Goal: Task Accomplishment & Management: Complete application form

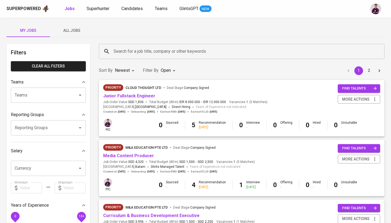
click at [68, 7] on b "Jobs" at bounding box center [70, 8] width 10 height 5
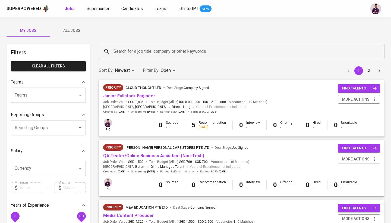
type input "OPEN"
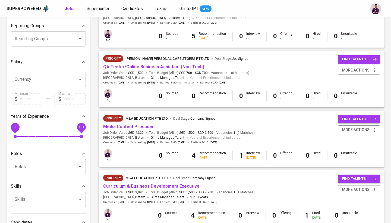
scroll to position [91, 0]
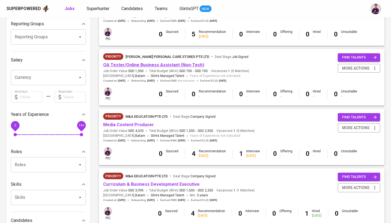
click at [176, 64] on link "QA Tester/Online Business Assistant (Non-Tech)" at bounding box center [153, 64] width 101 height 5
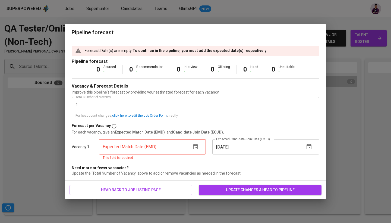
click at [197, 146] on icon "button" at bounding box center [195, 146] width 7 height 7
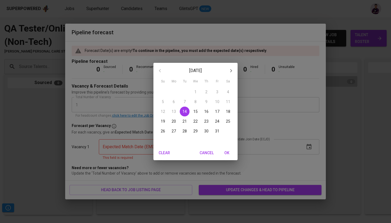
click at [216, 130] on p "31" at bounding box center [217, 130] width 4 height 5
type input "[DATE]"
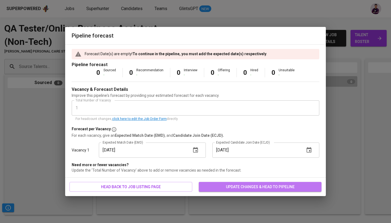
click at [281, 188] on span "update changes & head to pipeline" at bounding box center [260, 186] width 114 height 7
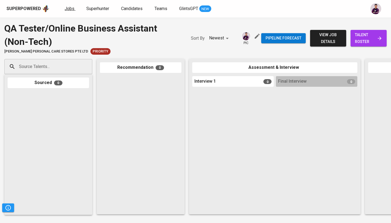
click at [69, 8] on span "Jobs" at bounding box center [70, 8] width 10 height 5
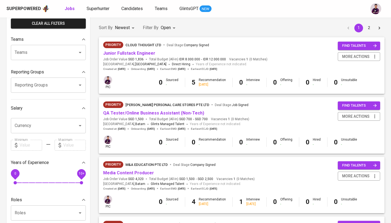
scroll to position [42, 0]
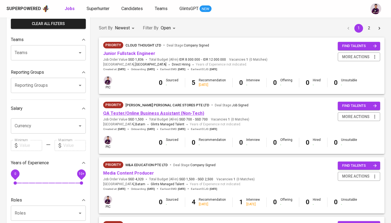
click at [161, 111] on link "QA Tester/Online Business Assistant (Non-Tech)" at bounding box center [153, 112] width 101 height 5
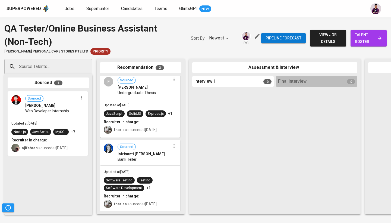
scroll to position [3, 0]
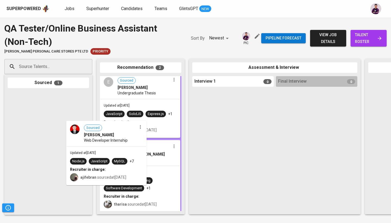
drag, startPoint x: 52, startPoint y: 104, endPoint x: 134, endPoint y: 148, distance: 93.5
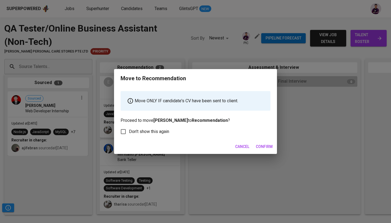
click at [268, 145] on span "Confirm" at bounding box center [264, 146] width 17 height 7
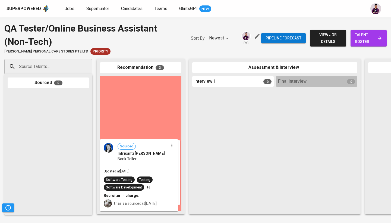
scroll to position [0, 0]
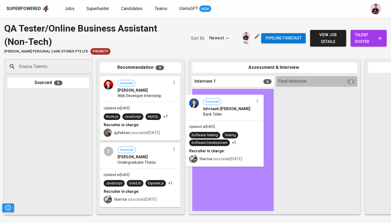
drag, startPoint x: 151, startPoint y: 162, endPoint x: 238, endPoint y: 116, distance: 98.3
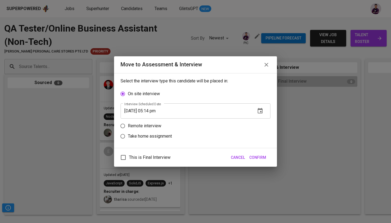
click at [155, 128] on p "Remote interview" at bounding box center [144, 125] width 33 height 7
click at [128, 128] on input "Remote interview" at bounding box center [123, 126] width 10 height 10
radio input "true"
click at [259, 121] on icon "button" at bounding box center [260, 121] width 7 height 7
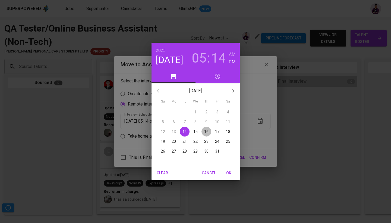
click at [205, 131] on p "16" at bounding box center [206, 131] width 4 height 5
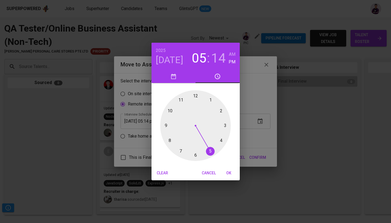
click at [232, 53] on h6 "AM" at bounding box center [232, 54] width 7 height 8
drag, startPoint x: 207, startPoint y: 149, endPoint x: 164, endPoint y: 127, distance: 47.7
click at [164, 127] on div at bounding box center [195, 125] width 71 height 71
drag, startPoint x: 225, startPoint y: 120, endPoint x: 195, endPoint y: 154, distance: 45.6
click at [195, 154] on div at bounding box center [195, 125] width 71 height 71
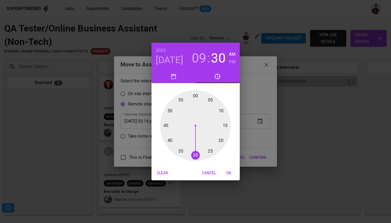
type input "[DATE] 09:30 am"
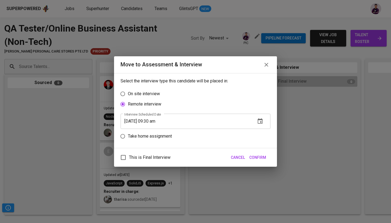
click at [259, 156] on span "Confirm" at bounding box center [257, 157] width 17 height 7
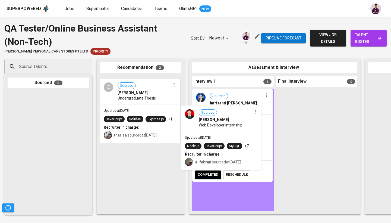
drag, startPoint x: 131, startPoint y: 101, endPoint x: 218, endPoint y: 131, distance: 91.6
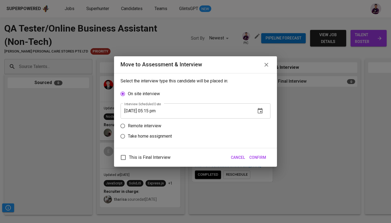
click at [141, 126] on p "Remote interview" at bounding box center [144, 125] width 33 height 7
click at [128, 126] on input "Remote interview" at bounding box center [123, 126] width 10 height 10
radio input "true"
click at [262, 121] on icon "button" at bounding box center [260, 120] width 5 height 5
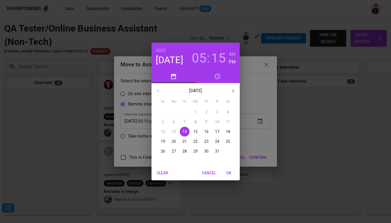
click at [207, 132] on p "16" at bounding box center [206, 131] width 4 height 5
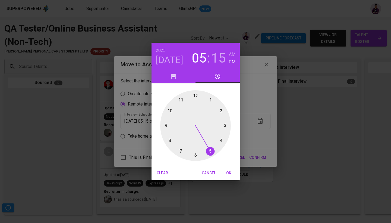
click at [232, 54] on h6 "AM" at bounding box center [232, 54] width 7 height 8
drag, startPoint x: 211, startPoint y: 150, endPoint x: 172, endPoint y: 117, distance: 51.2
click at [172, 117] on div at bounding box center [195, 125] width 71 height 71
drag, startPoint x: 224, startPoint y: 125, endPoint x: 195, endPoint y: 105, distance: 35.1
click at [195, 105] on div at bounding box center [195, 125] width 71 height 71
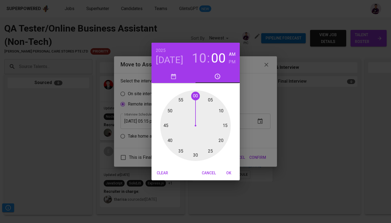
type input "[DATE] 10:00 am"
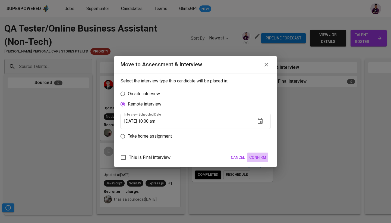
click at [262, 156] on span "Confirm" at bounding box center [257, 157] width 17 height 7
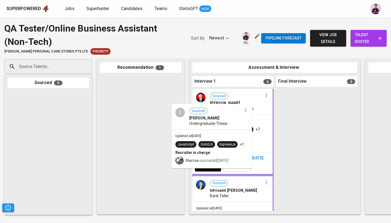
drag, startPoint x: 145, startPoint y: 97, endPoint x: 218, endPoint y: 125, distance: 78.1
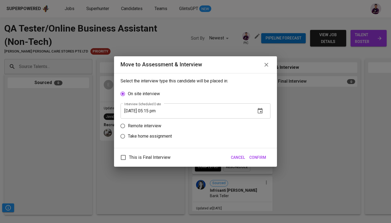
click at [154, 122] on p "Remote interview" at bounding box center [144, 125] width 33 height 7
click at [128, 122] on input "Remote interview" at bounding box center [123, 126] width 10 height 10
radio input "true"
click at [259, 122] on icon "button" at bounding box center [260, 121] width 7 height 7
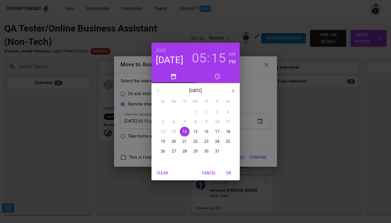
click at [207, 131] on p "16" at bounding box center [206, 131] width 4 height 5
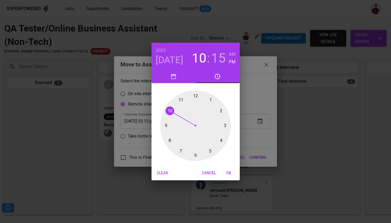
drag, startPoint x: 214, startPoint y: 148, endPoint x: 165, endPoint y: 113, distance: 59.7
click at [165, 113] on div at bounding box center [195, 125] width 71 height 71
drag, startPoint x: 227, startPoint y: 127, endPoint x: 195, endPoint y: 157, distance: 43.0
click at [195, 157] on div at bounding box center [195, 125] width 71 height 71
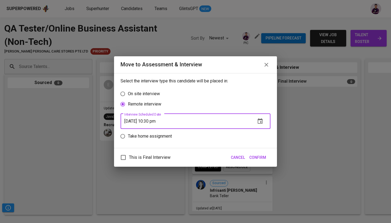
click at [163, 121] on input "[DATE] 10:30 pm" at bounding box center [186, 120] width 131 height 15
type input "[DATE] 10:30 am"
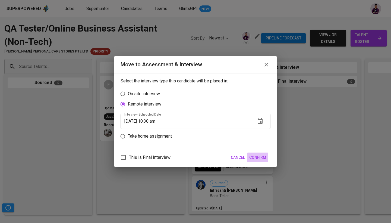
click at [256, 155] on span "Confirm" at bounding box center [257, 157] width 17 height 7
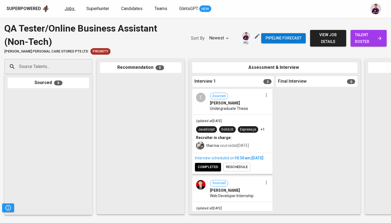
click at [67, 9] on span "Jobs" at bounding box center [70, 8] width 10 height 5
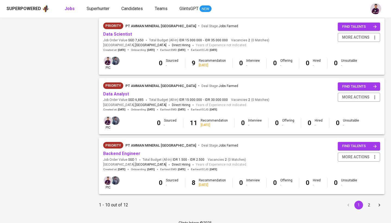
scroll to position [479, 0]
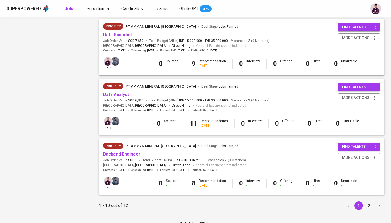
click at [369, 201] on button "2" at bounding box center [368, 205] width 9 height 9
